Goal: Find specific page/section: Find specific page/section

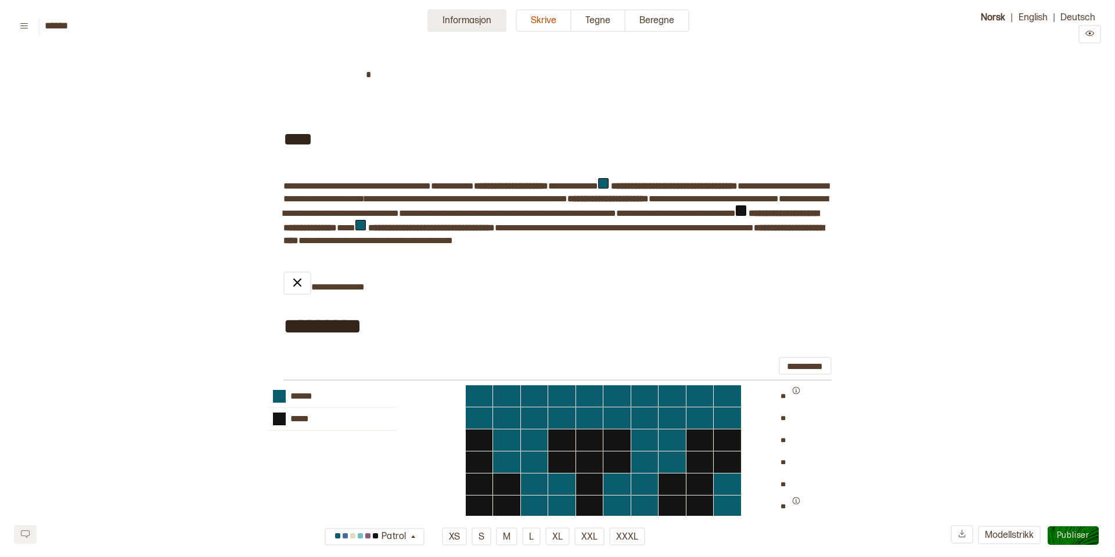
click at [456, 20] on button "Informasjon" at bounding box center [466, 20] width 79 height 23
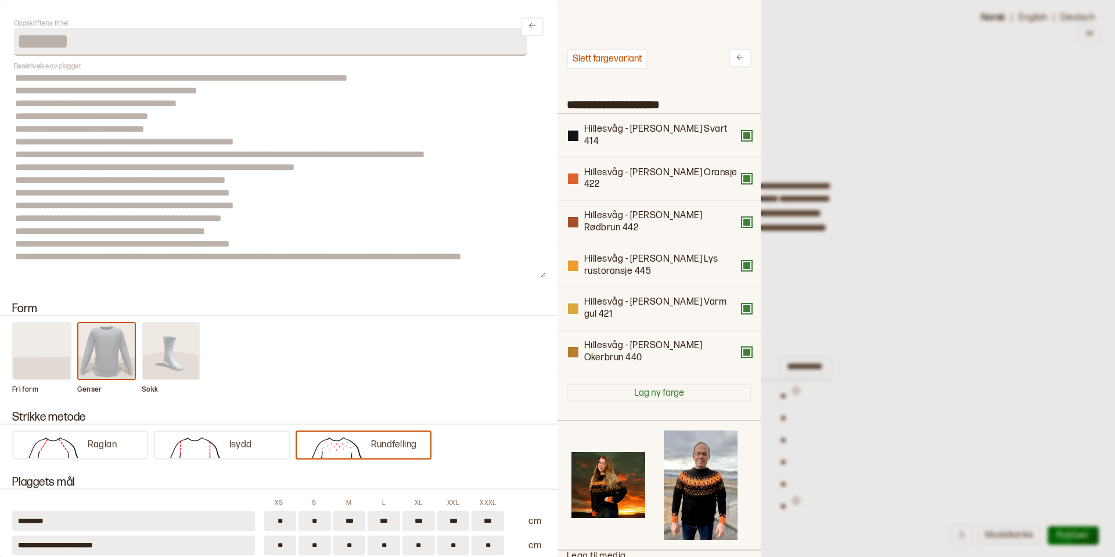
scroll to position [8, 0]
click at [919, 203] on div at bounding box center [557, 278] width 1115 height 557
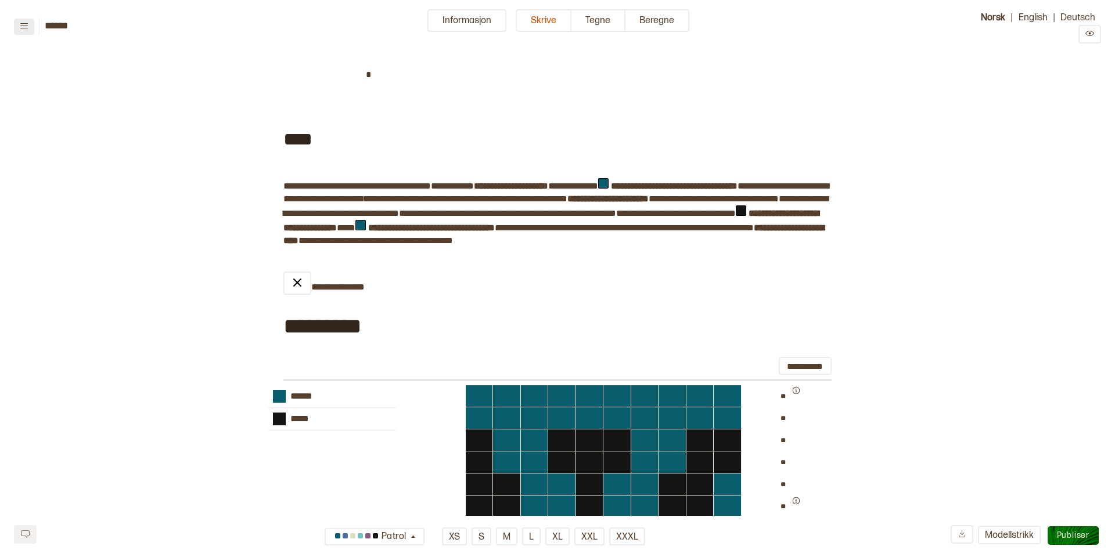
click at [24, 28] on icon at bounding box center [24, 25] width 9 height 9
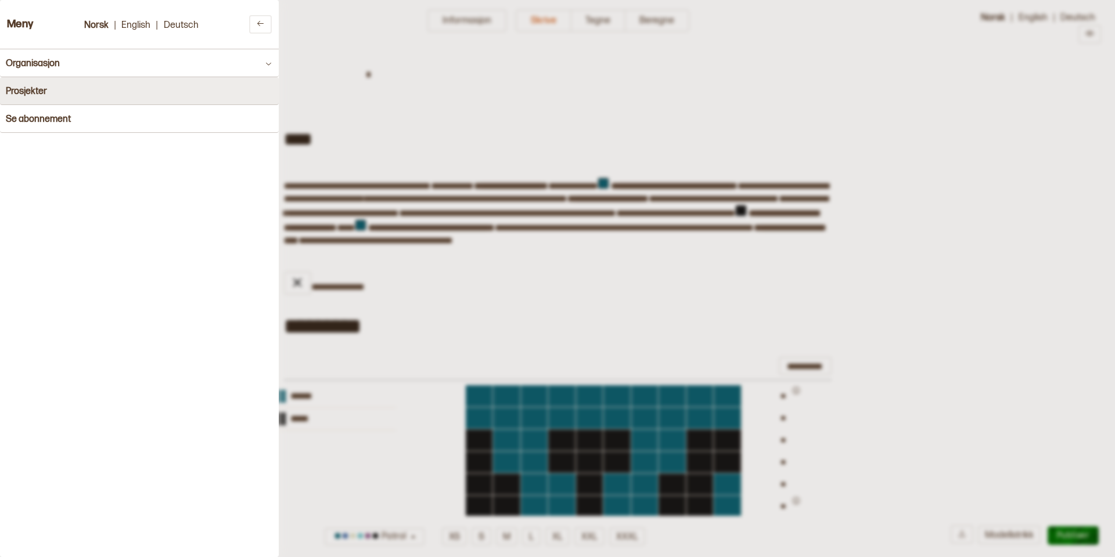
click at [32, 91] on h4 "Prosjekter" at bounding box center [26, 91] width 41 height 11
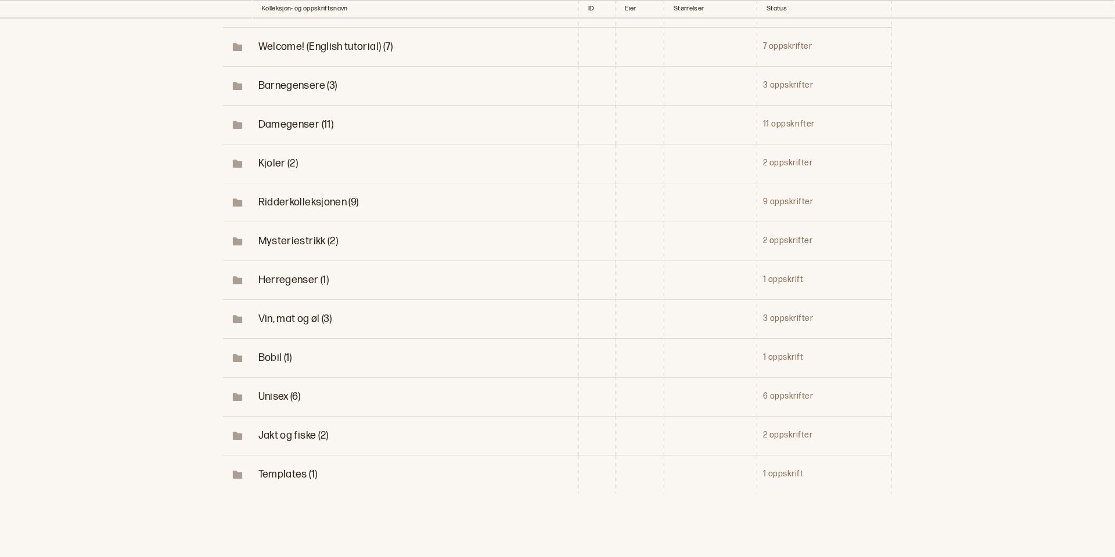
scroll to position [109, 0]
click at [270, 392] on span "Unisex (6)" at bounding box center [279, 397] width 42 height 12
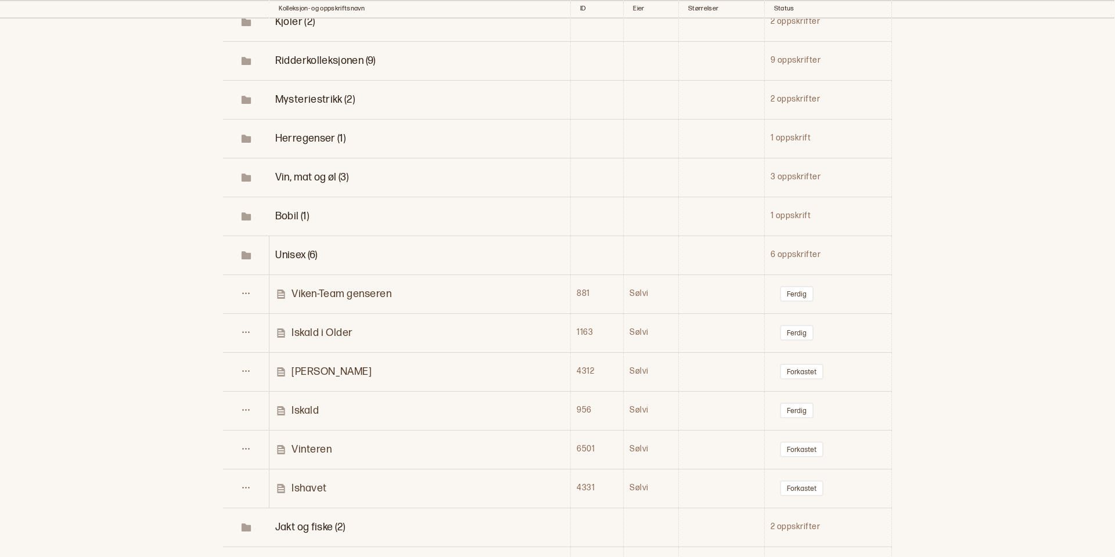
scroll to position [254, 0]
click at [307, 446] on p "Vinteren" at bounding box center [311, 446] width 40 height 13
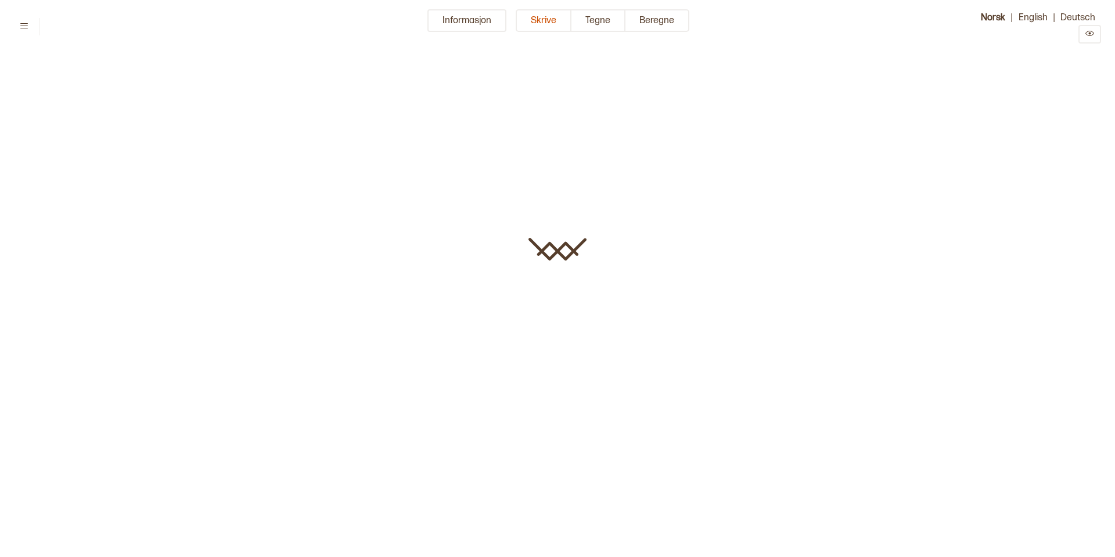
type input "********"
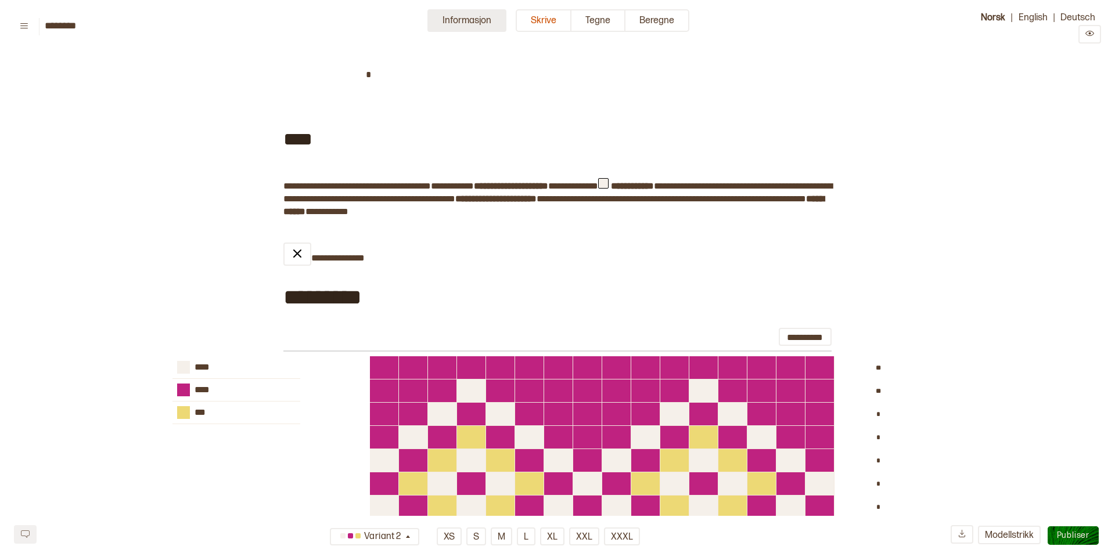
click at [438, 23] on button "Informasjon" at bounding box center [466, 20] width 79 height 23
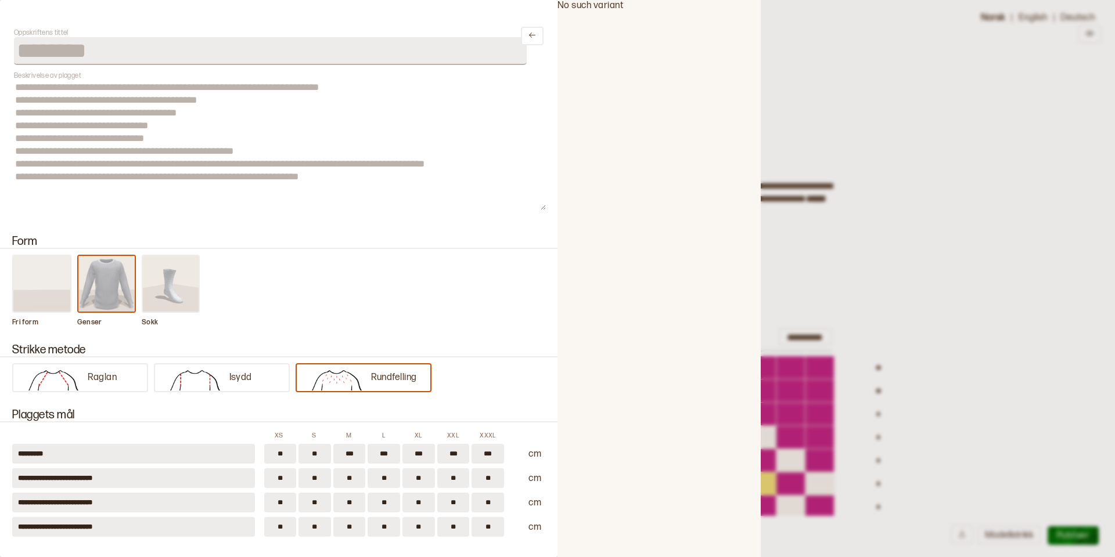
click at [968, 91] on div at bounding box center [557, 278] width 1115 height 557
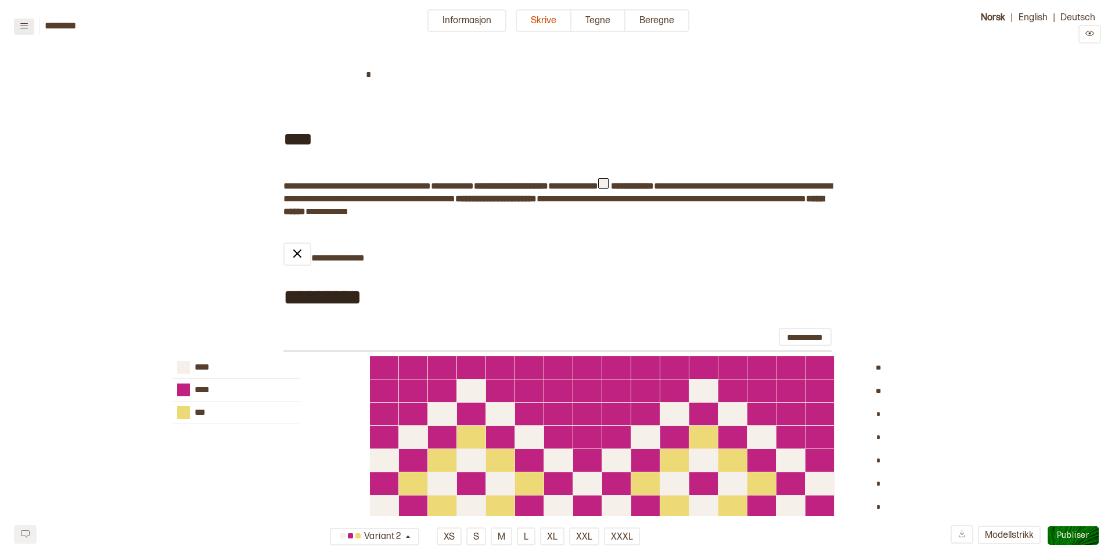
click at [26, 27] on icon at bounding box center [24, 25] width 9 height 9
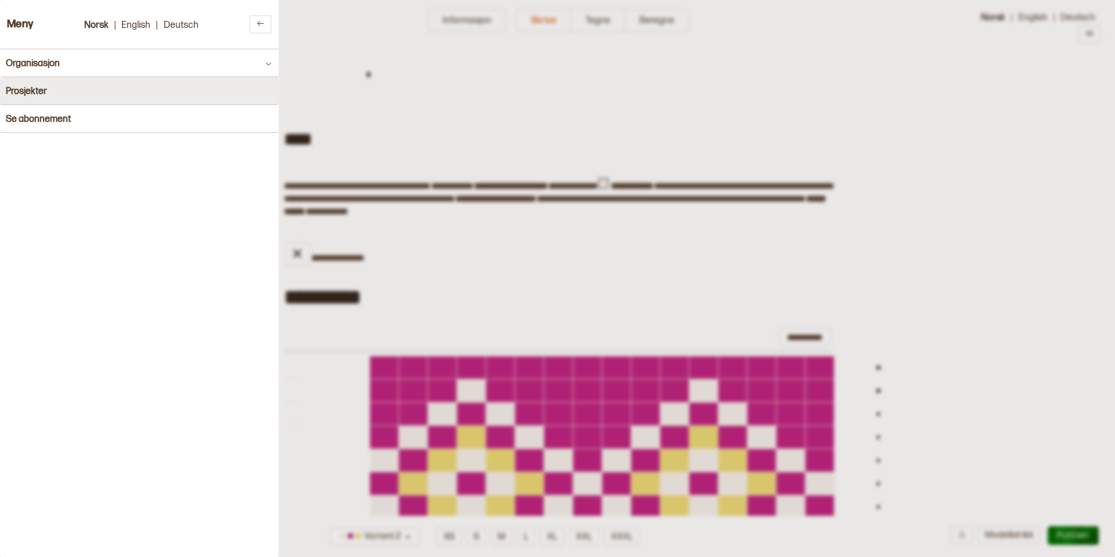
click at [34, 92] on h4 "Prosjekter" at bounding box center [26, 91] width 41 height 11
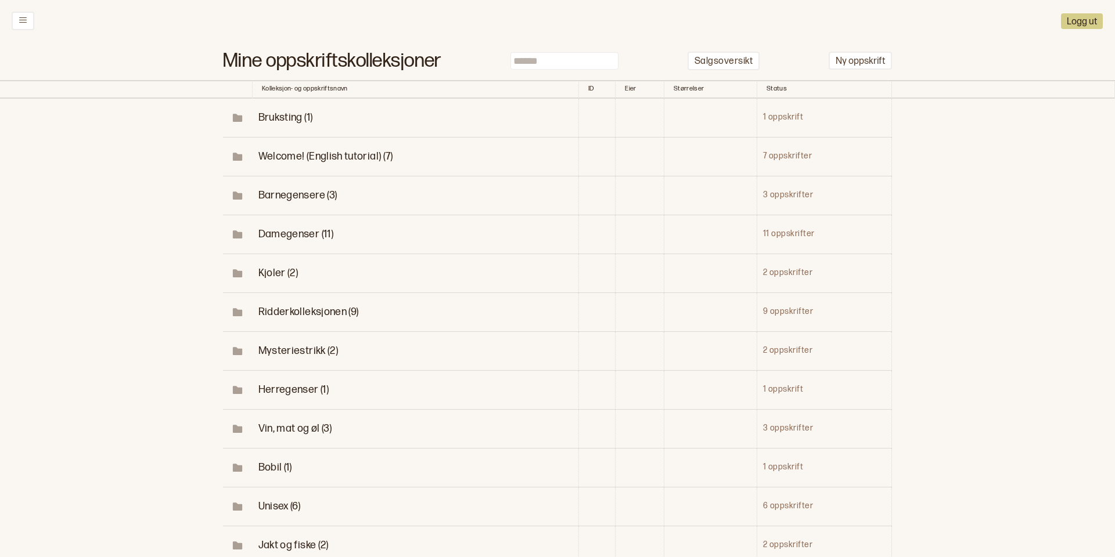
click at [275, 500] on span "Unisex (6)" at bounding box center [279, 506] width 42 height 12
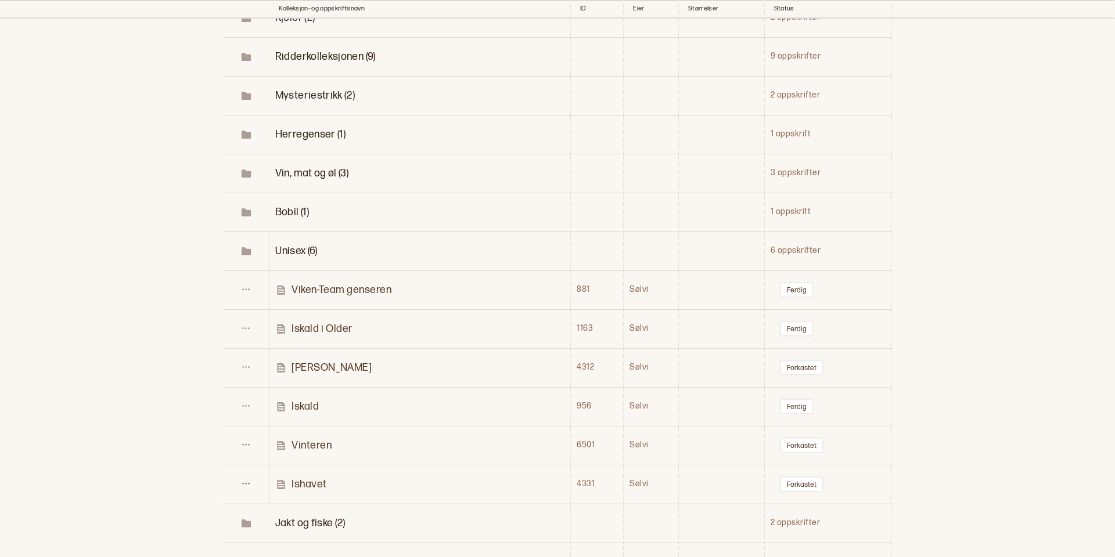
scroll to position [253, 0]
click at [305, 405] on p "Iskald" at bounding box center [304, 408] width 27 height 13
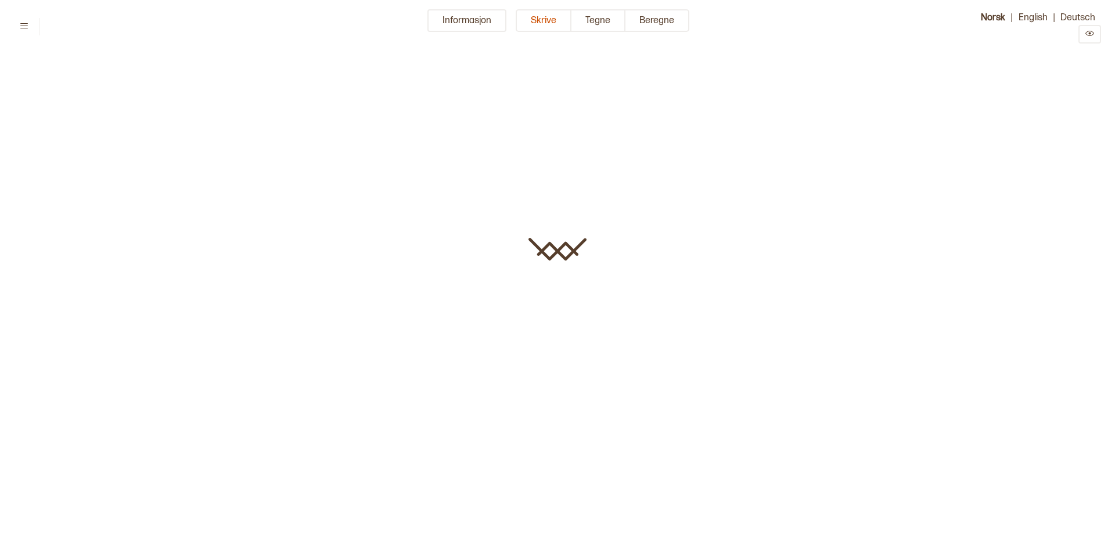
type input "******"
